Goal: Register for event/course

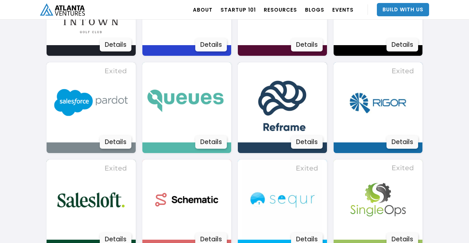
scroll to position [1026, 0]
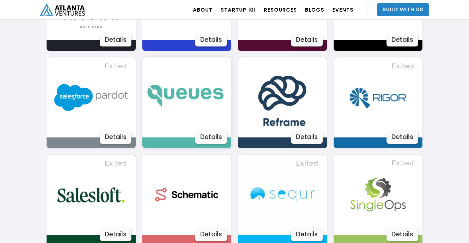
click at [220, 134] on div "Details" at bounding box center [211, 137] width 32 height 13
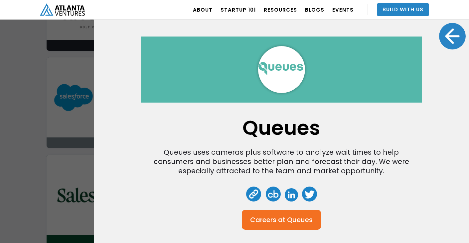
click at [446, 37] on div at bounding box center [452, 36] width 27 height 27
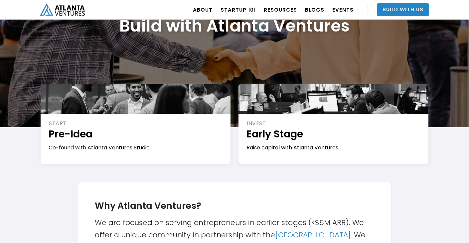
scroll to position [0, 0]
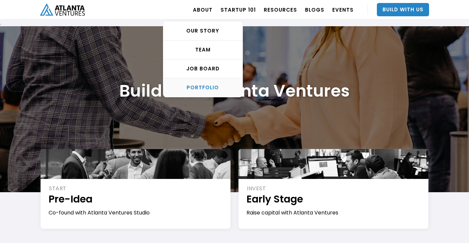
click at [226, 88] on div "PORTFOLIO" at bounding box center [202, 87] width 79 height 7
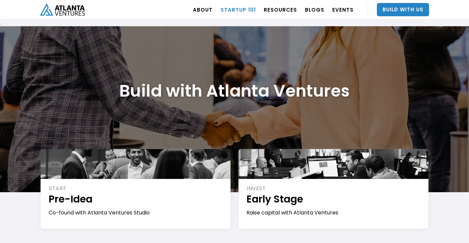
click at [234, 14] on link "Startup 101" at bounding box center [237, 9] width 35 height 19
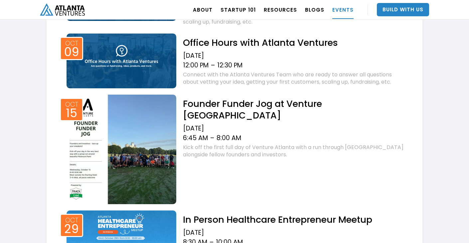
scroll to position [347, 0]
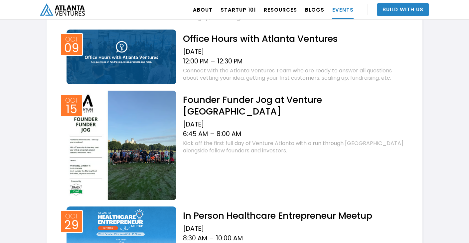
click at [136, 47] on img at bounding box center [121, 57] width 110 height 55
